Goal: Information Seeking & Learning: Learn about a topic

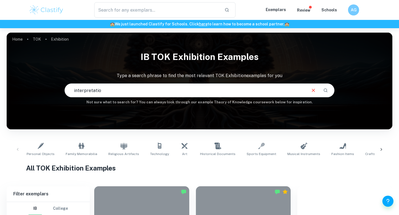
type input "interpretation"
checkbox input "true"
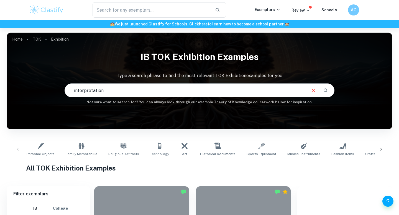
checkbox input "true"
type input "interpretation"
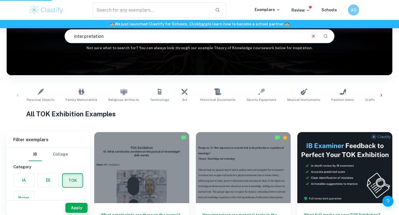
scroll to position [43, 0]
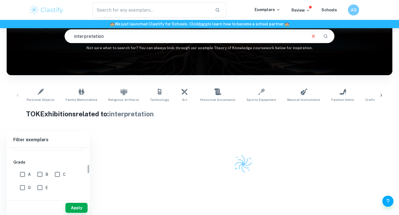
scroll to position [90, 0]
click at [19, 168] on input "A" at bounding box center [22, 170] width 11 height 11
checkbox input "true"
click at [74, 211] on button "Apply" at bounding box center [76, 208] width 22 height 10
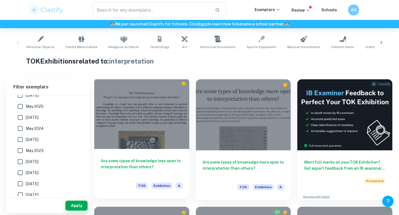
scroll to position [117, 0]
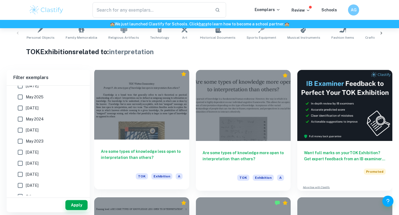
click at [139, 158] on h6 "Are some types of knowledge less open to interpretation than others?" at bounding box center [142, 158] width 82 height 18
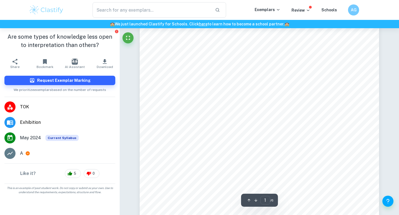
scroll to position [32, 0]
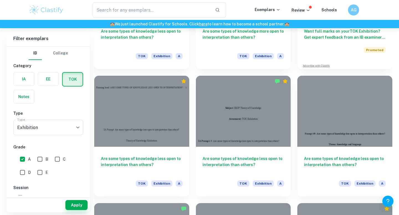
scroll to position [239, 0]
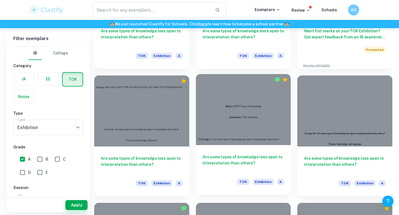
click at [234, 159] on h6 "Are some types of knowledge less open to interpretation than others?" at bounding box center [243, 163] width 82 height 18
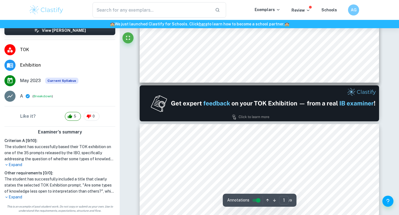
scroll to position [297, 0]
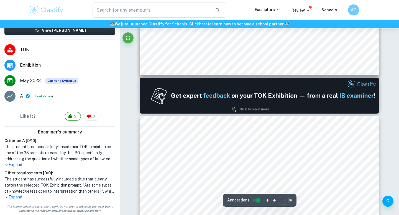
click at [17, 164] on p "Expand" at bounding box center [59, 165] width 111 height 6
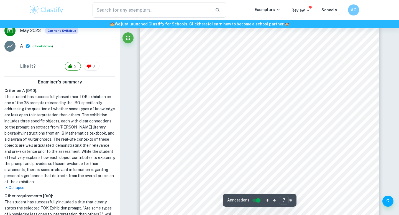
scroll to position [2086, 0]
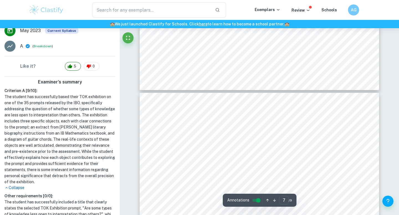
type input "8"
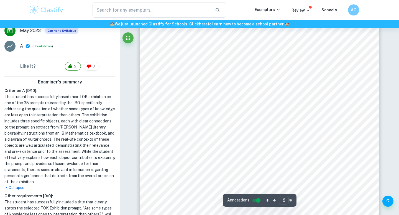
scroll to position [2522, 0]
